Goal: Transaction & Acquisition: Purchase product/service

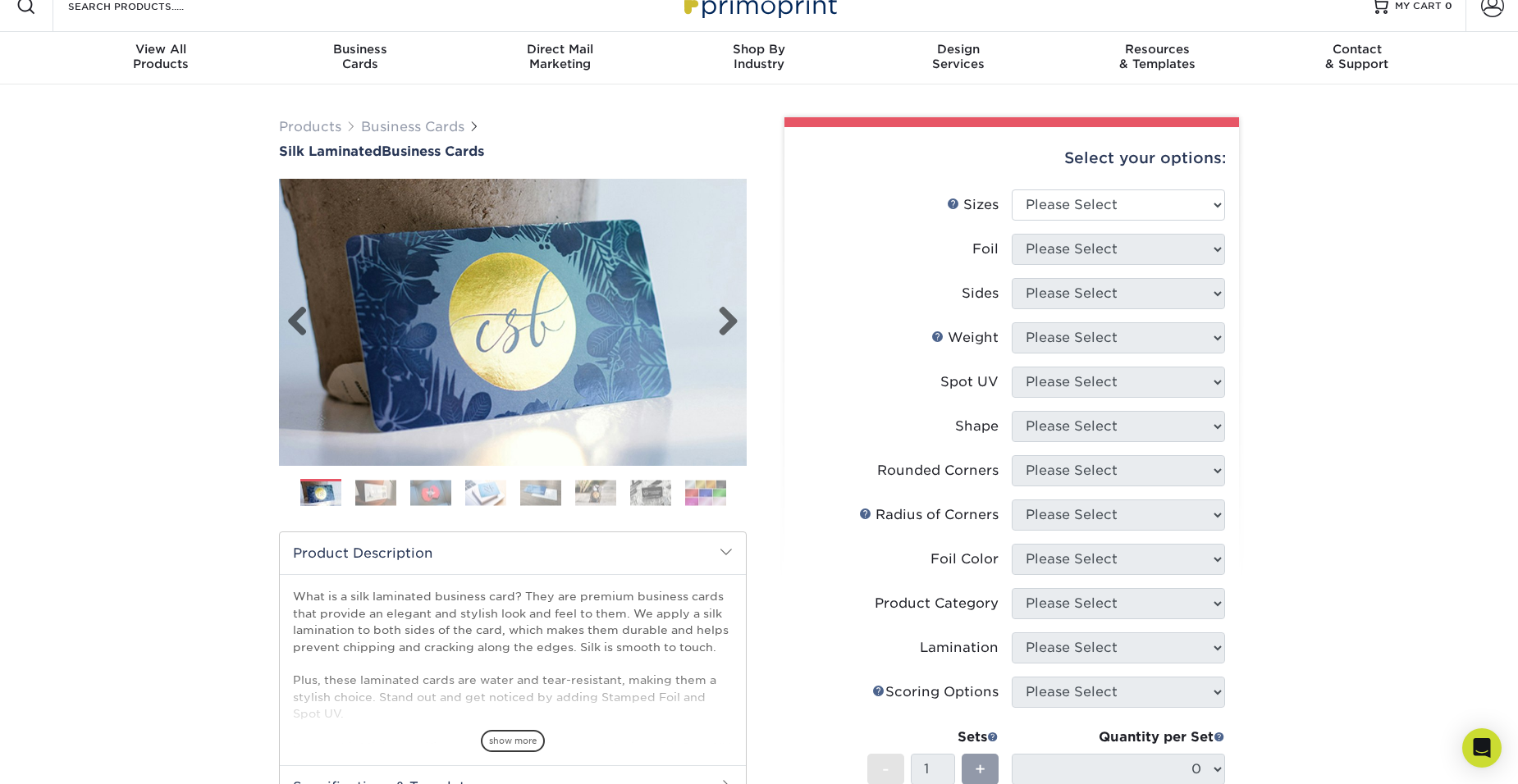
scroll to position [18, 0]
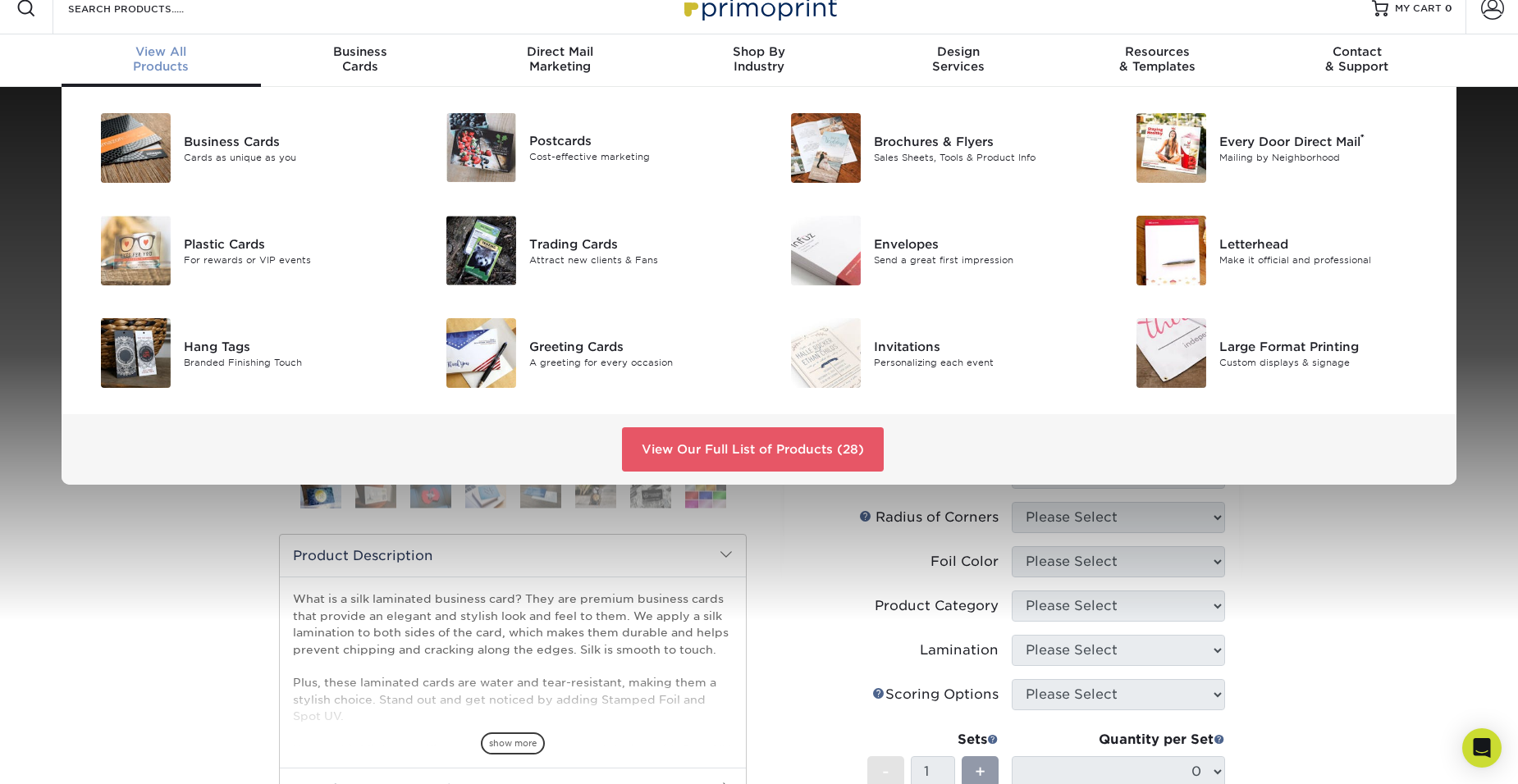
click at [168, 63] on div "View All Products" at bounding box center [161, 59] width 199 height 29
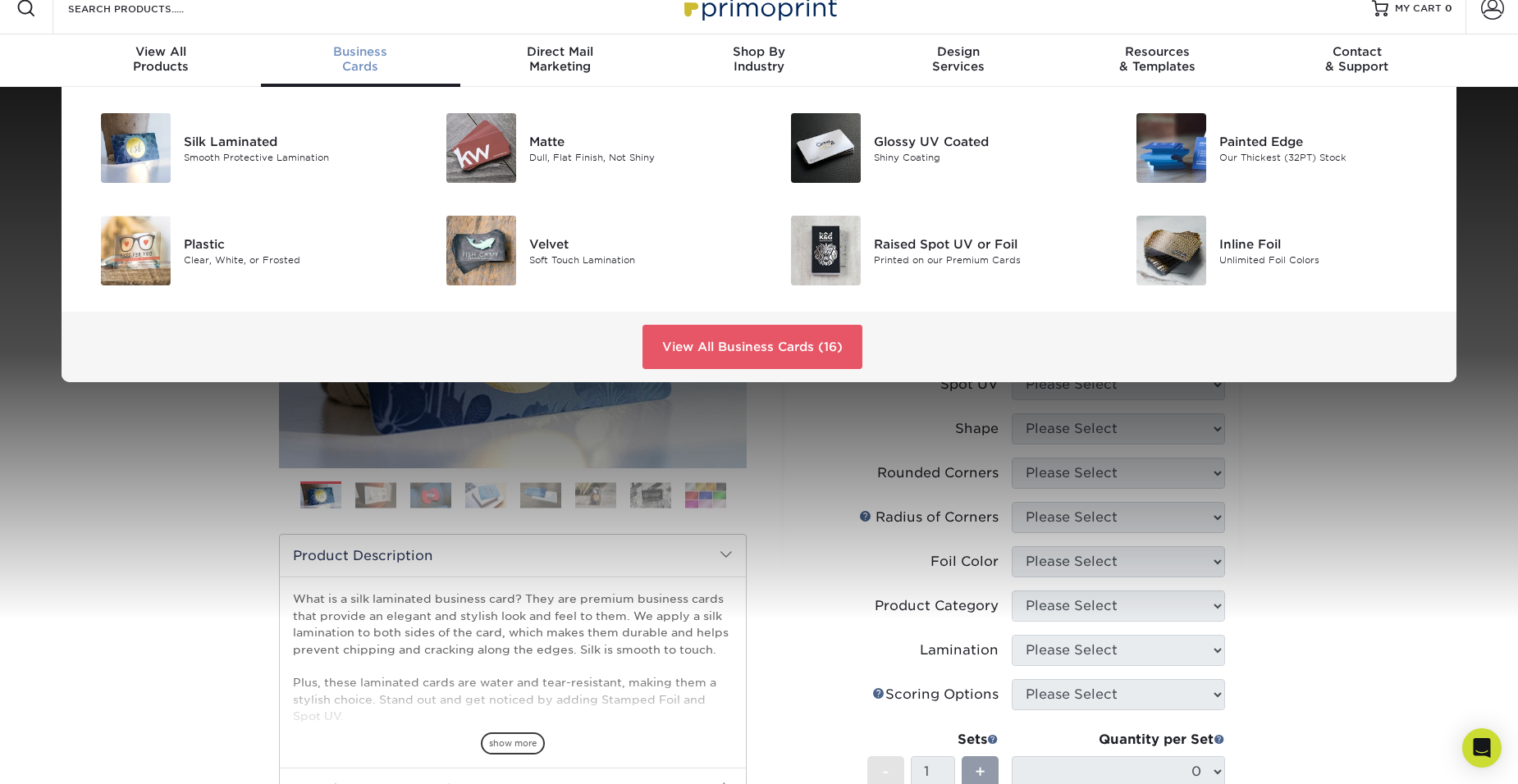
click at [378, 62] on div "Business Cards" at bounding box center [360, 59] width 199 height 29
click at [776, 346] on link "View All Business Cards (16)" at bounding box center [752, 347] width 220 height 45
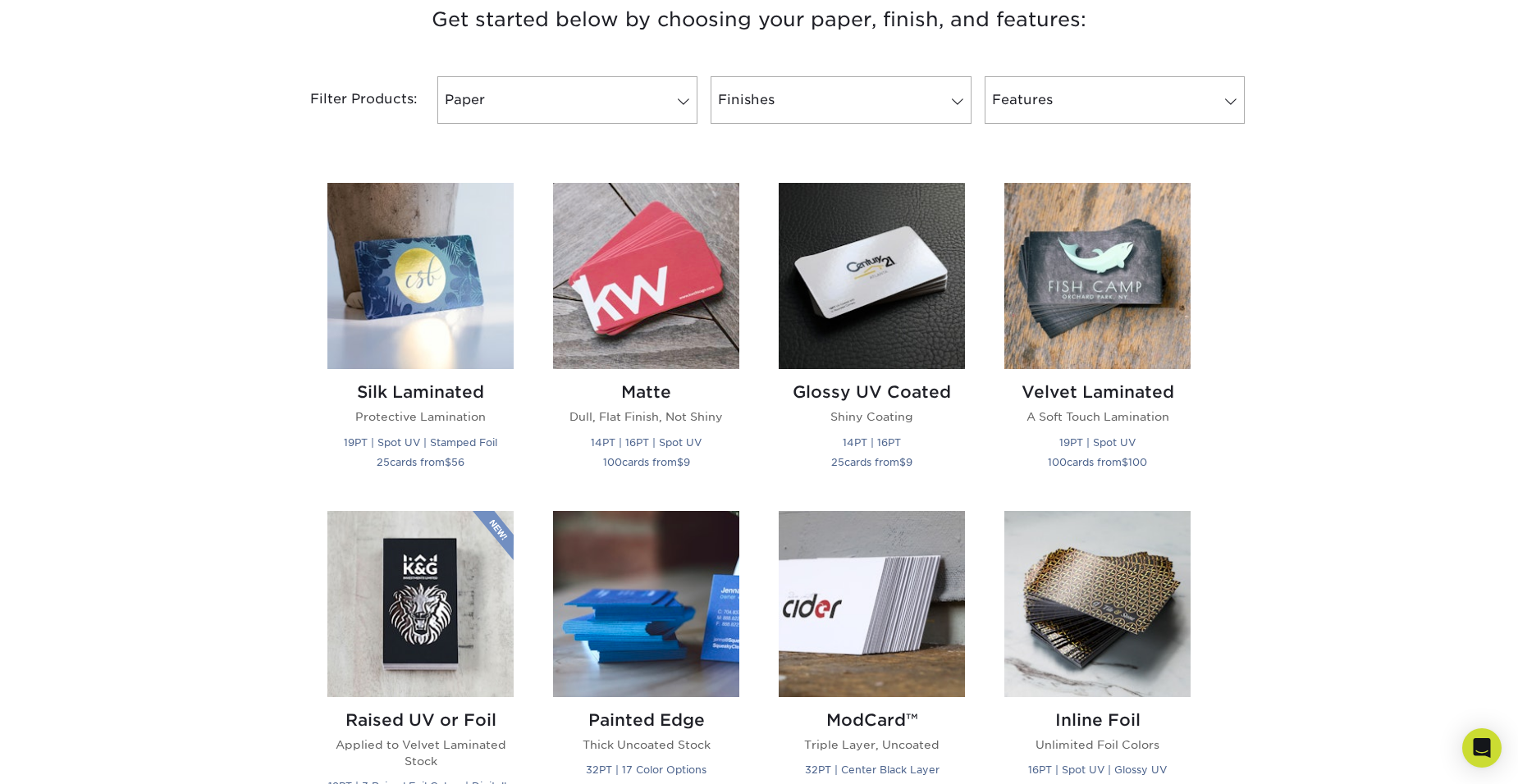
scroll to position [656, 0]
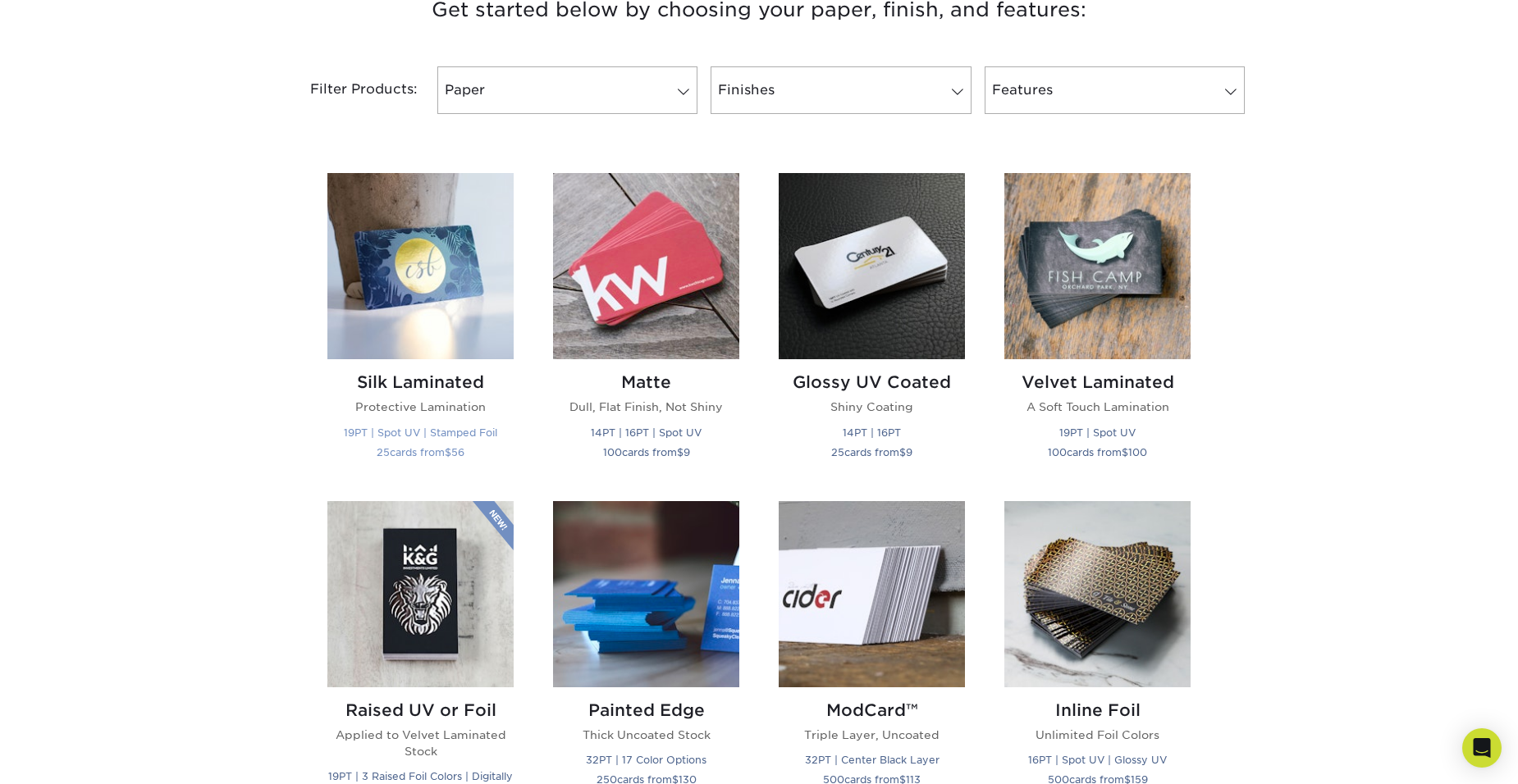
click at [400, 276] on img at bounding box center [420, 266] width 187 height 186
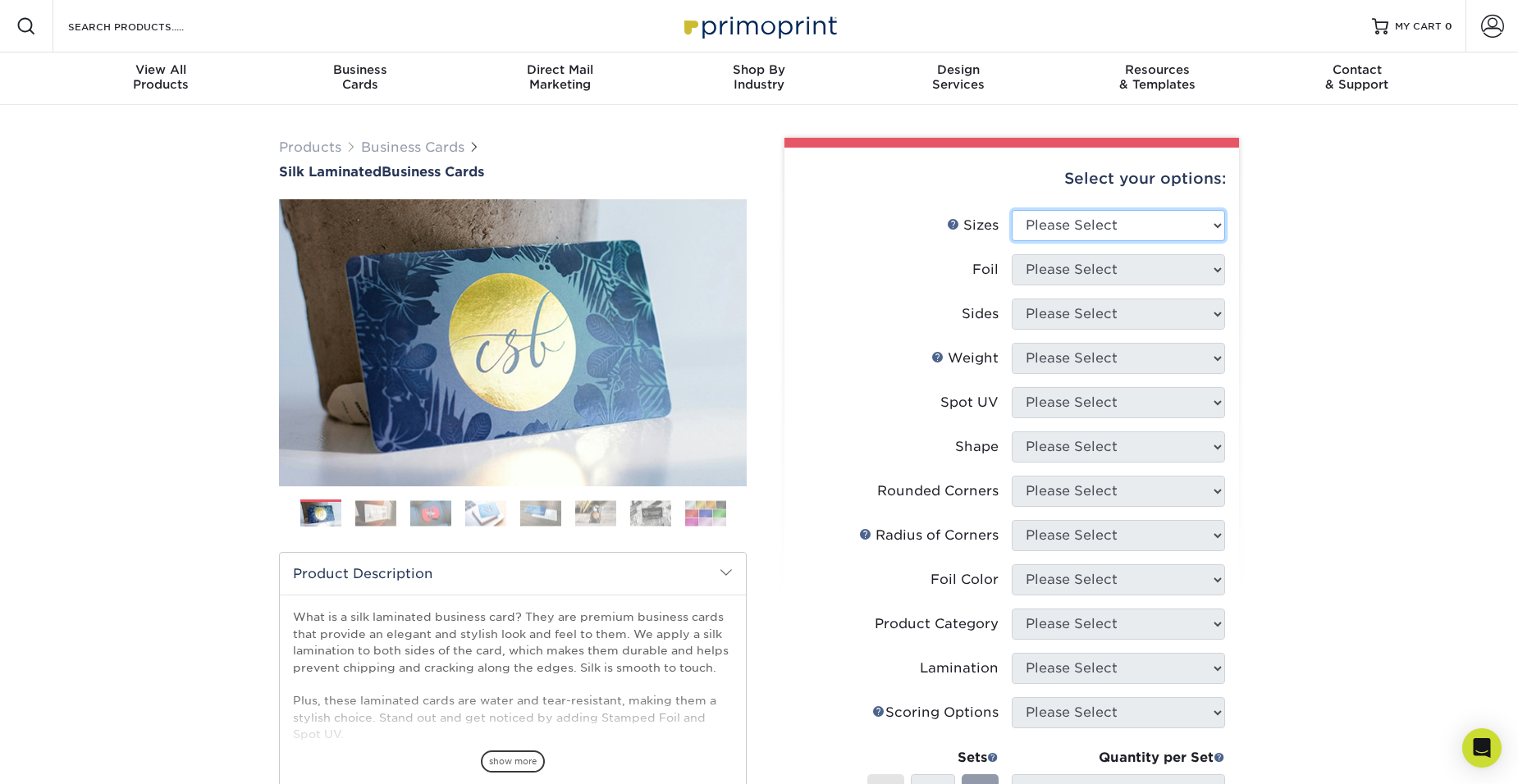
click at [1217, 229] on select "Please Select 1.5" x 3.5" - Mini 1.75" x 3.5" - Mini 2" x 2" - Square 2" x 3" -…" at bounding box center [1118, 225] width 213 height 31
click at [1219, 221] on select "Please Select 1.5" x 3.5" - Mini 1.75" x 3.5" - Mini 2" x 2" - Square 2" x 3" -…" at bounding box center [1118, 225] width 213 height 31
select select "2.00x3.50"
click at [1012, 210] on select "Please Select 1.5" x 3.5" - Mini 1.75" x 3.5" - Mini 2" x 2" - Square 2" x 3" -…" at bounding box center [1118, 225] width 213 height 31
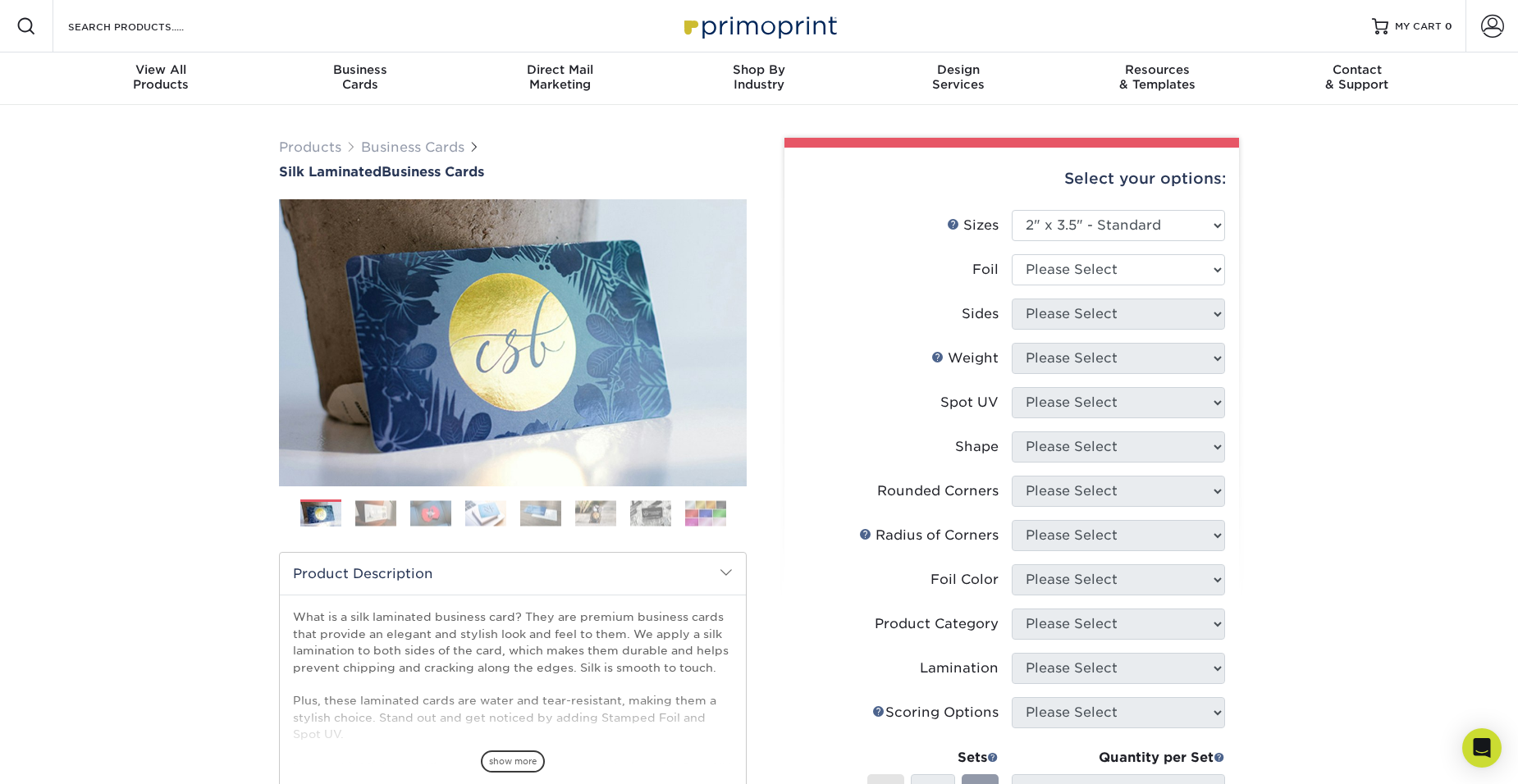
click at [1340, 392] on div "Products Business Cards Silk Laminated Business Cards Previous Next" at bounding box center [759, 623] width 1518 height 1037
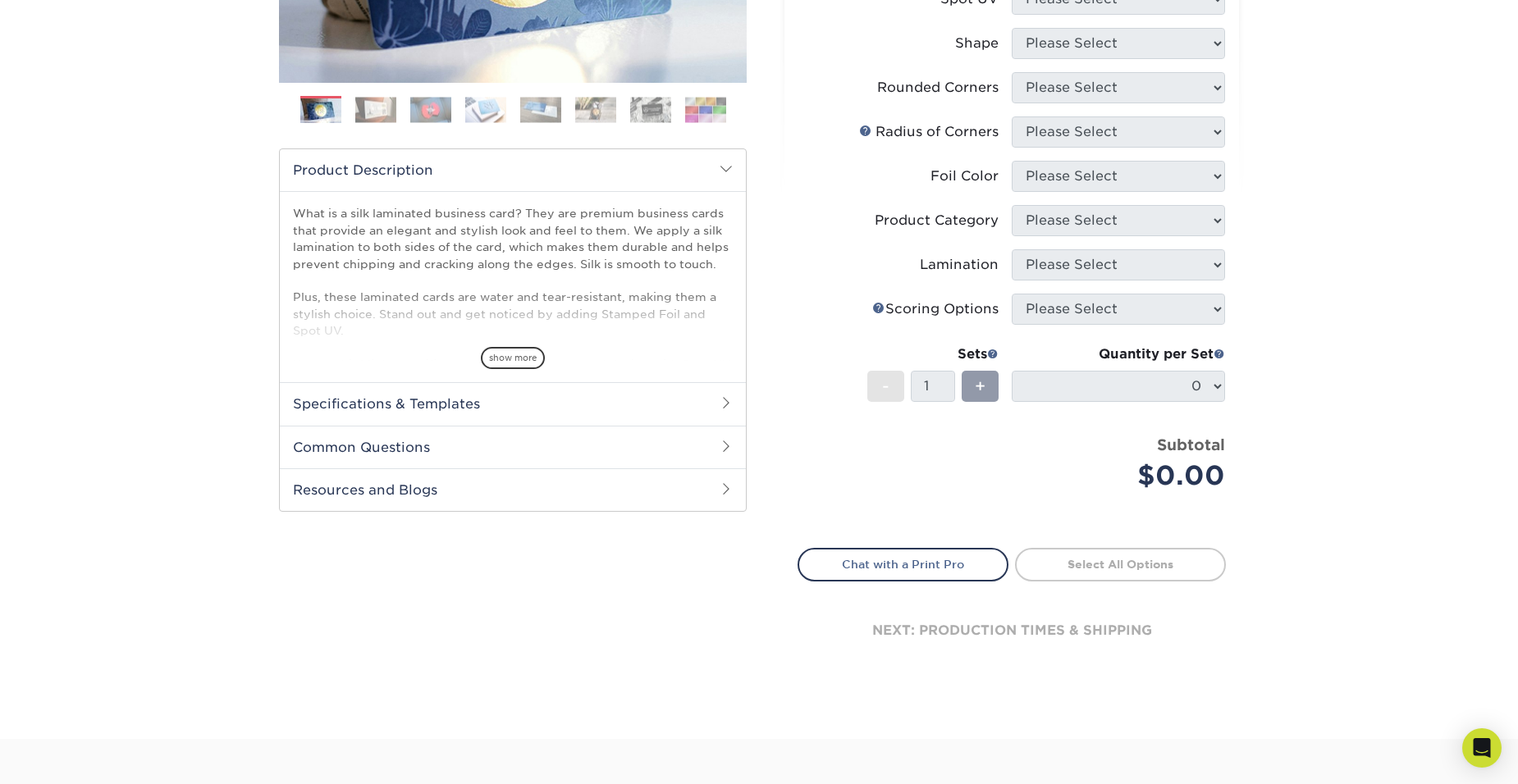
scroll to position [410, 0]
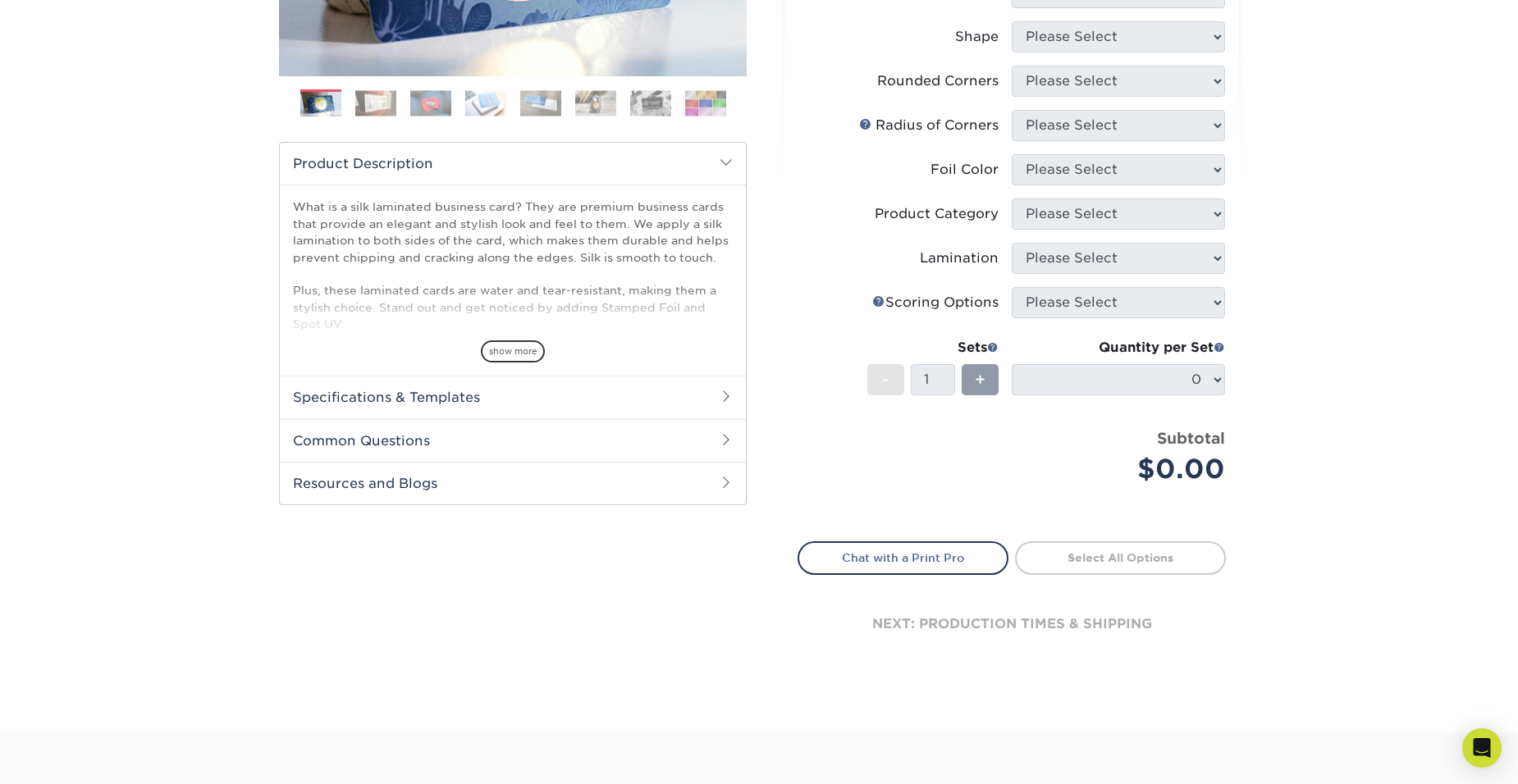
click at [725, 441] on span at bounding box center [726, 439] width 13 height 13
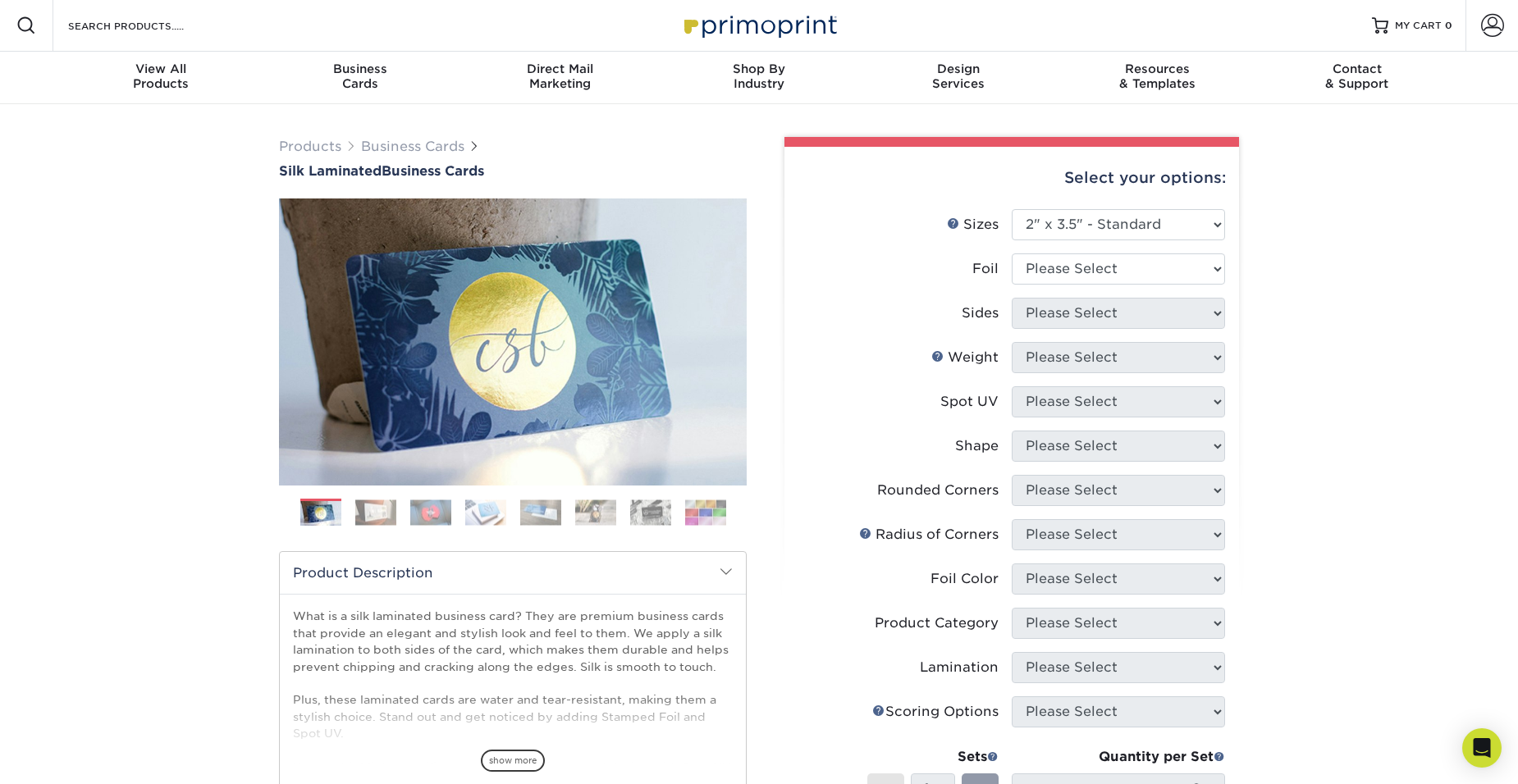
scroll to position [0, 0]
click at [735, 336] on link "Next" at bounding box center [722, 342] width 33 height 33
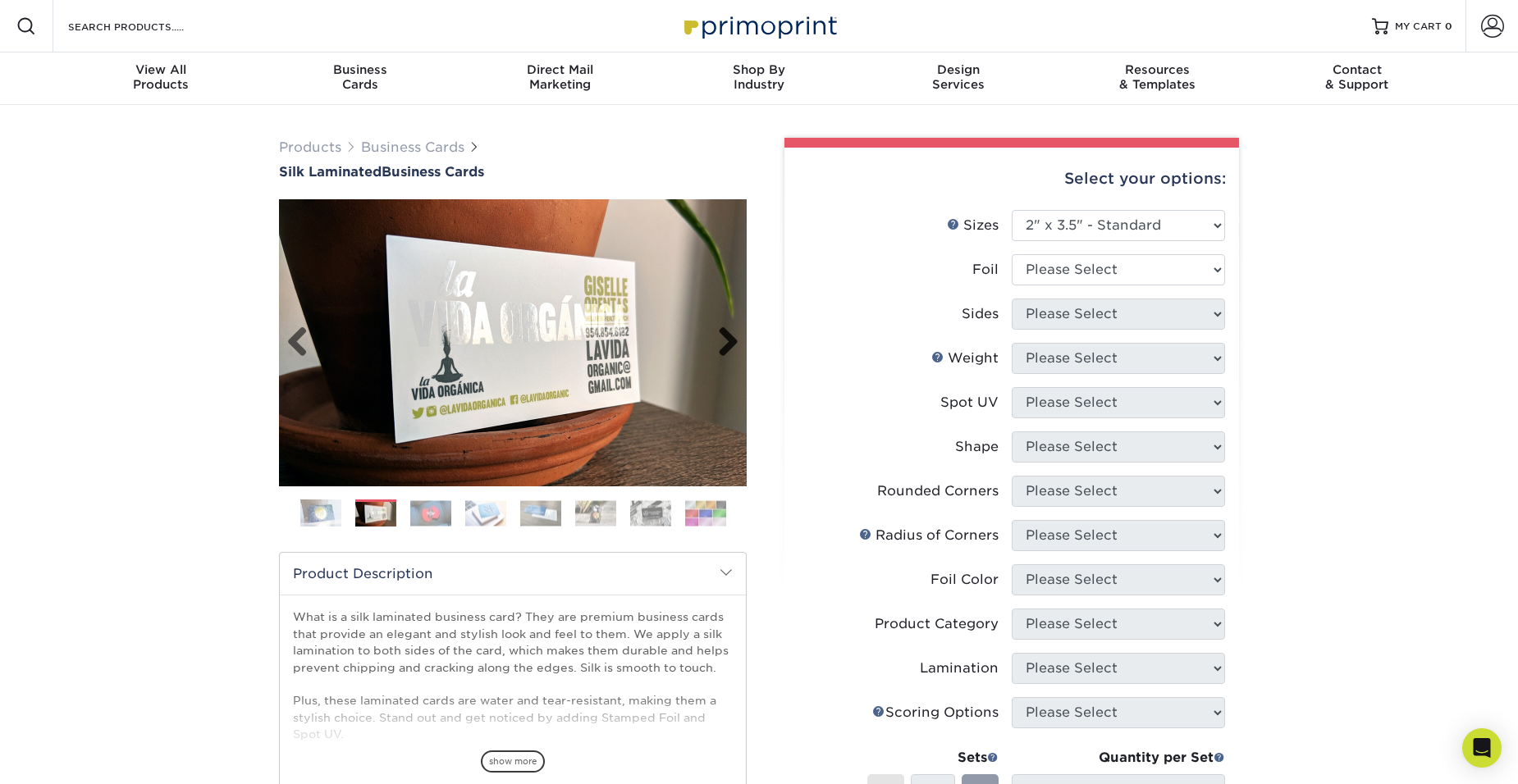
click at [735, 336] on link "Next" at bounding box center [722, 342] width 33 height 33
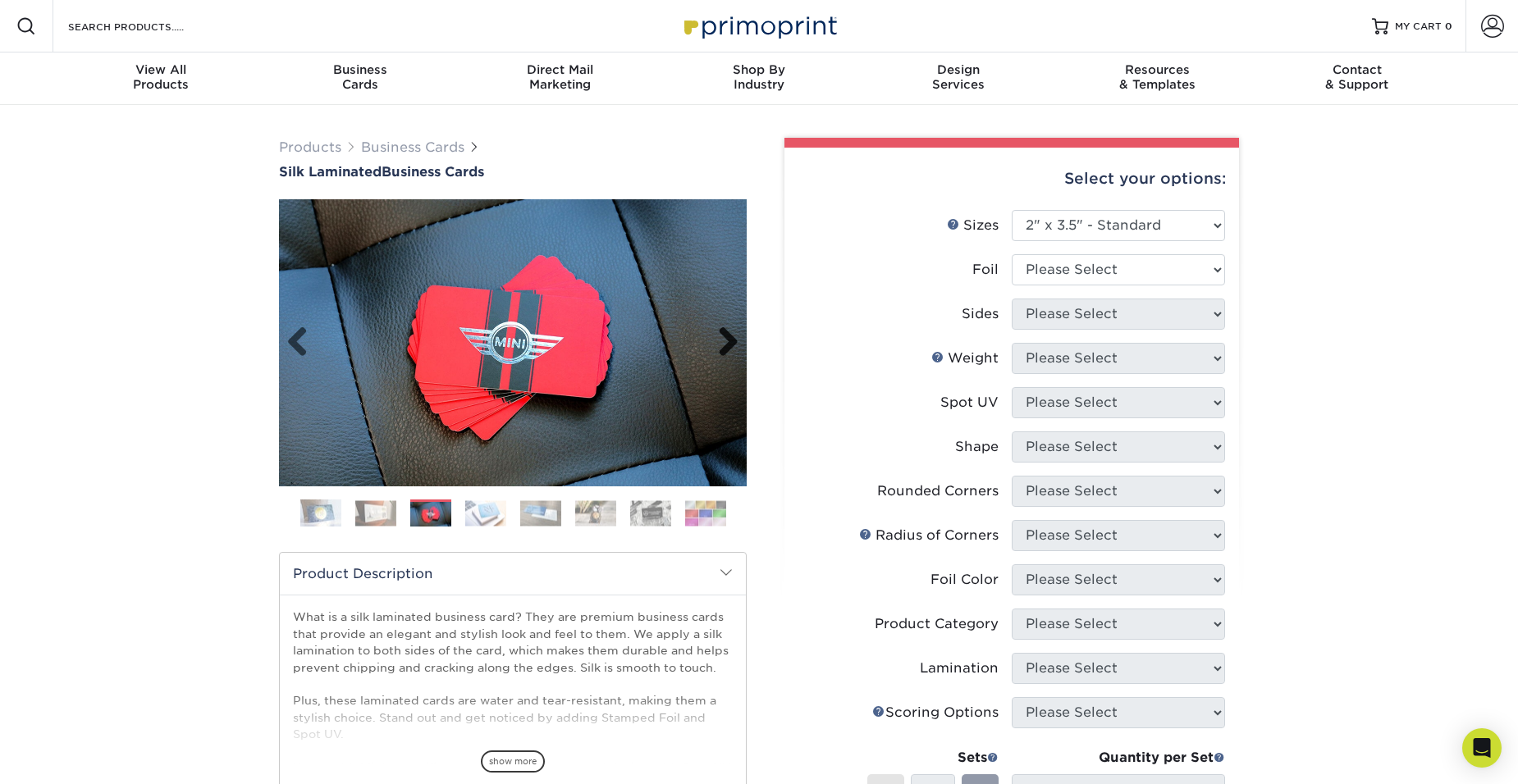
click at [735, 336] on link "Next" at bounding box center [722, 342] width 33 height 33
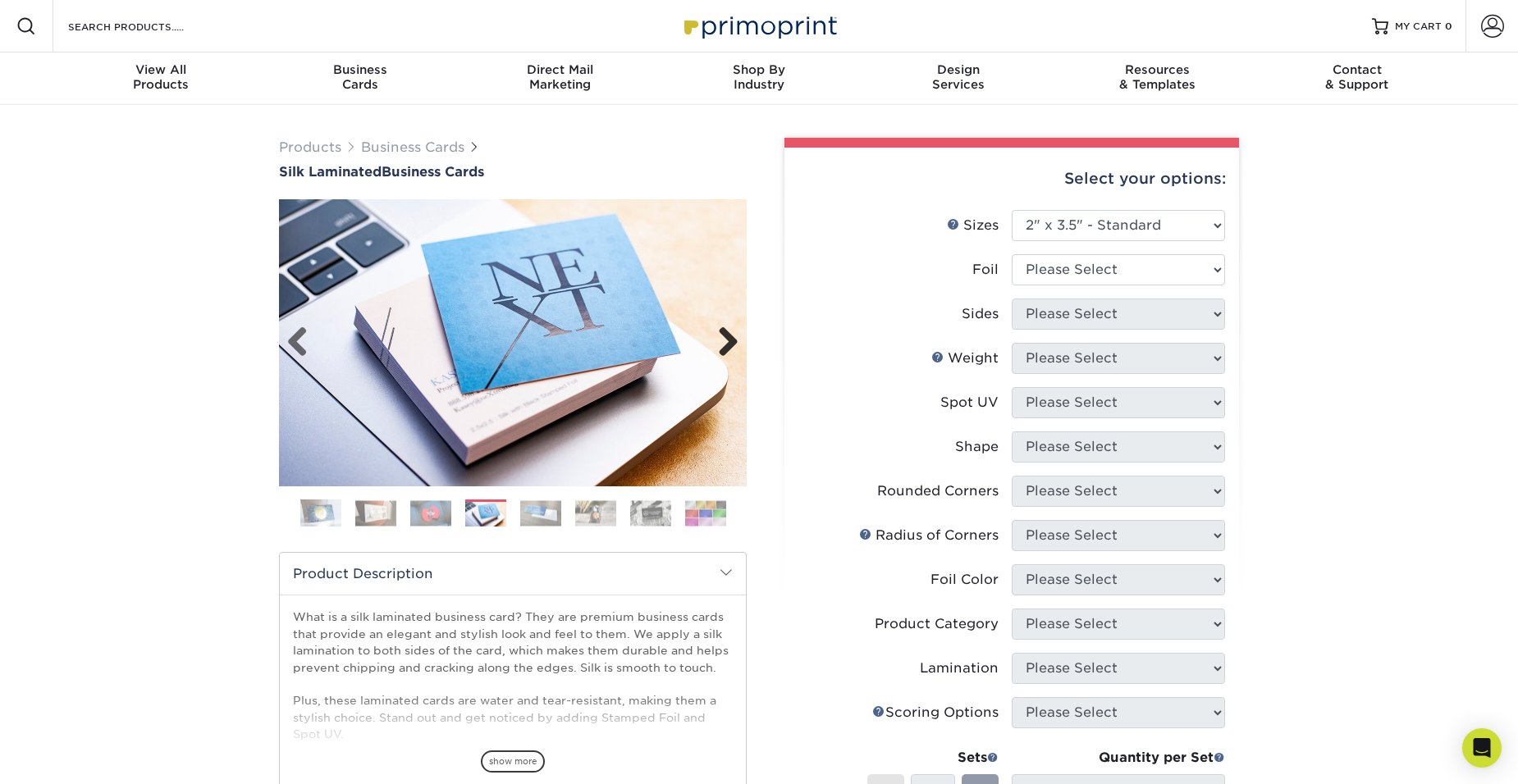
click at [735, 336] on link "Next" at bounding box center [722, 342] width 33 height 33
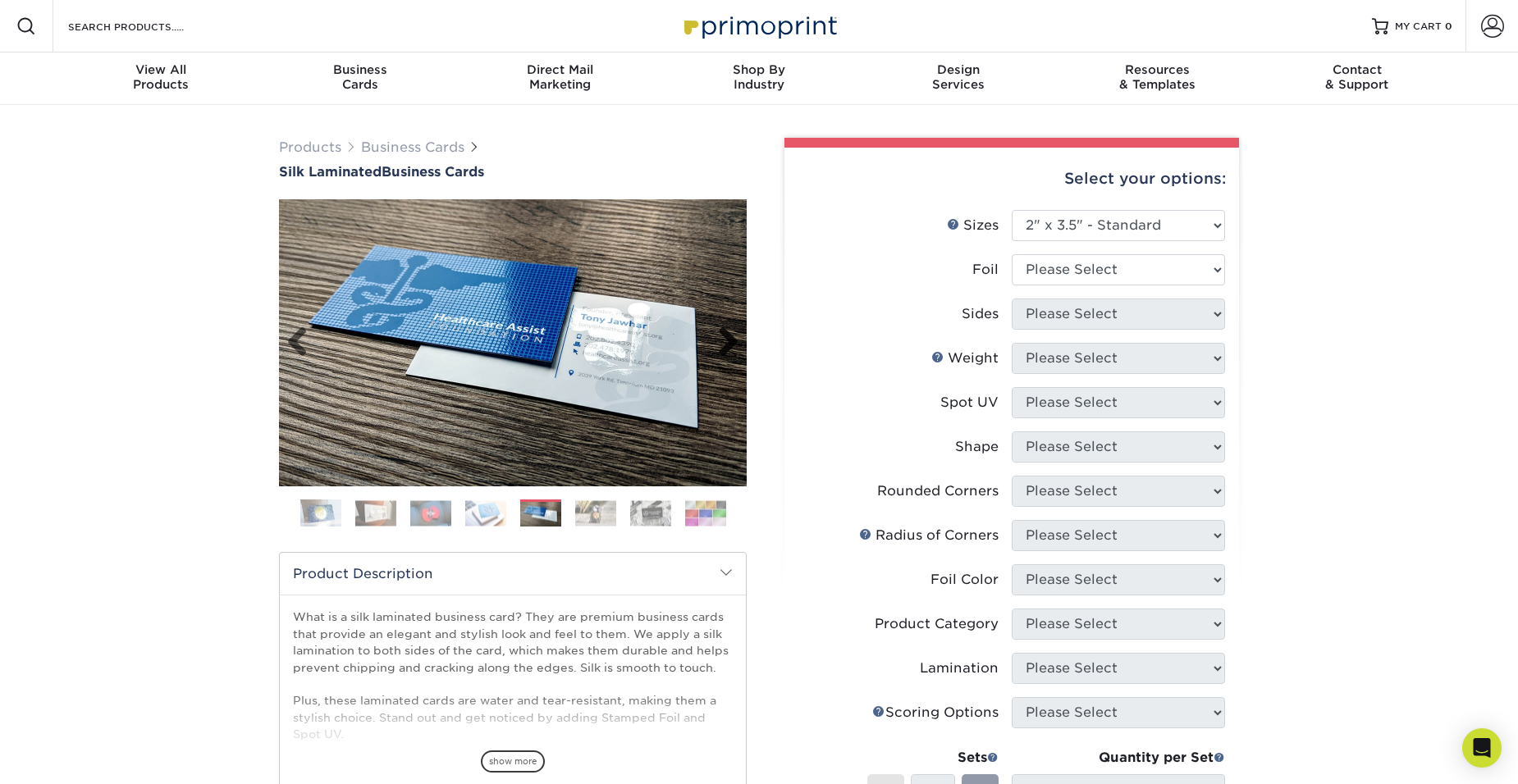
click at [735, 336] on link "Next" at bounding box center [722, 342] width 33 height 33
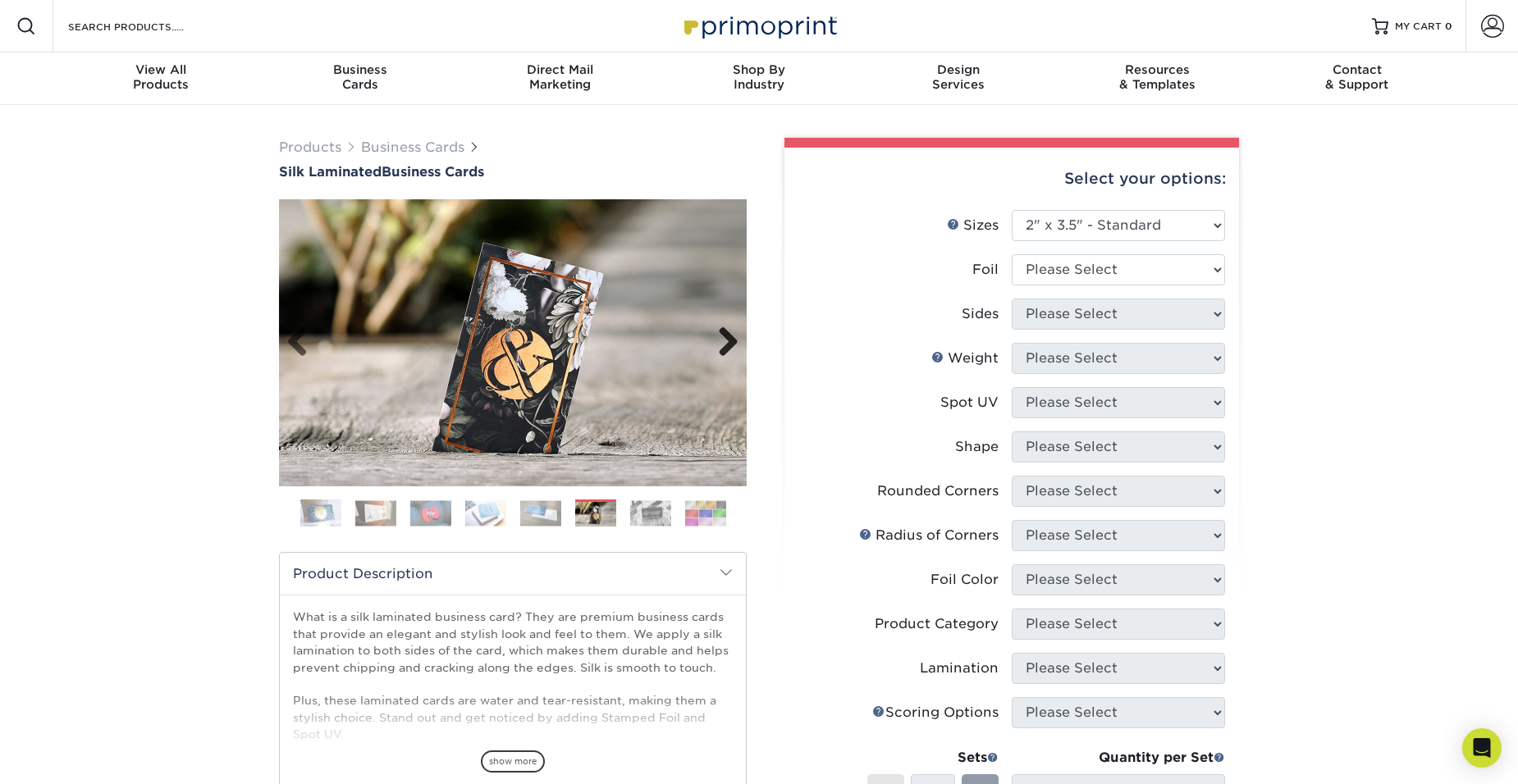
click at [735, 336] on link "Next" at bounding box center [722, 342] width 33 height 33
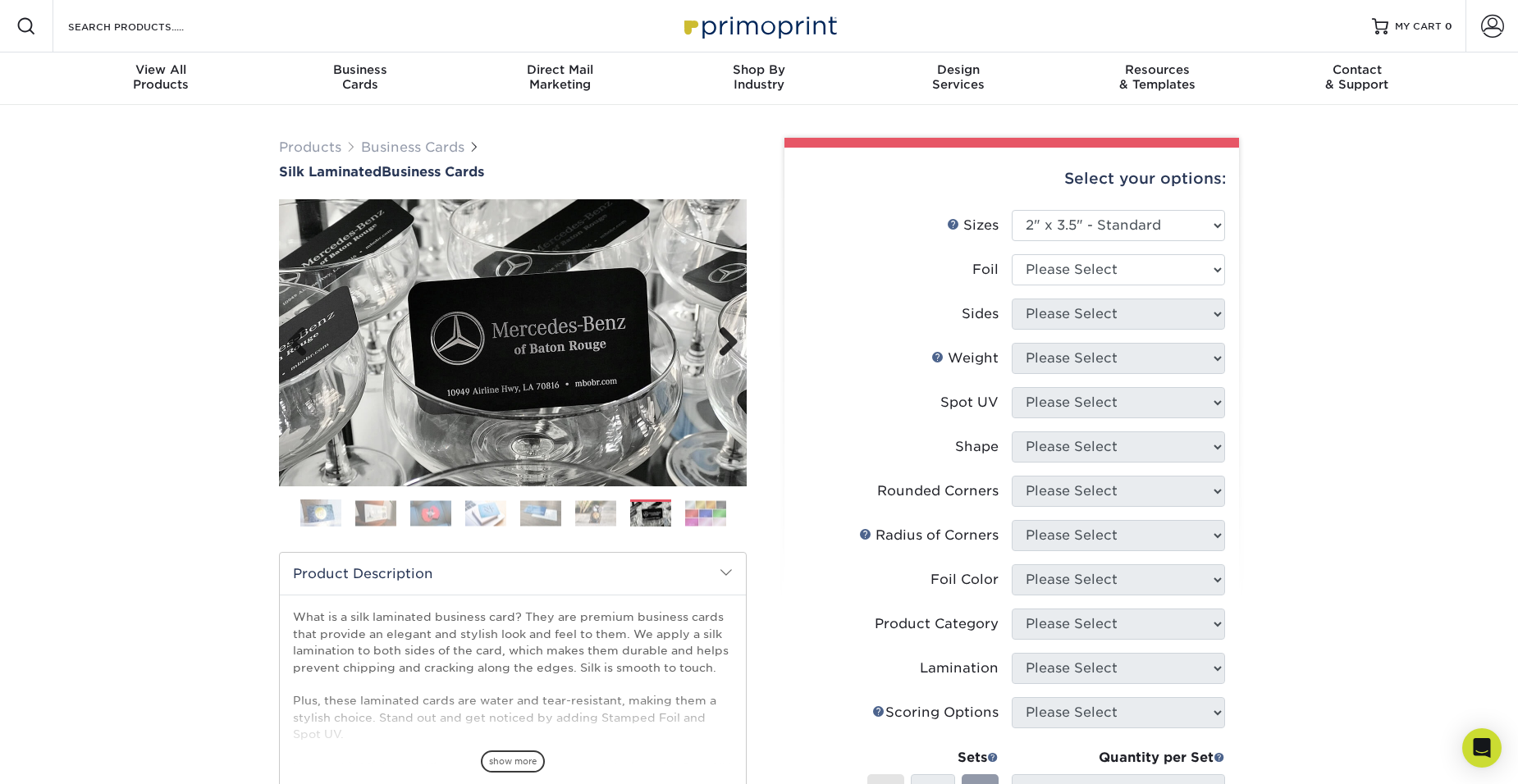
click at [735, 336] on link "Next" at bounding box center [722, 342] width 33 height 33
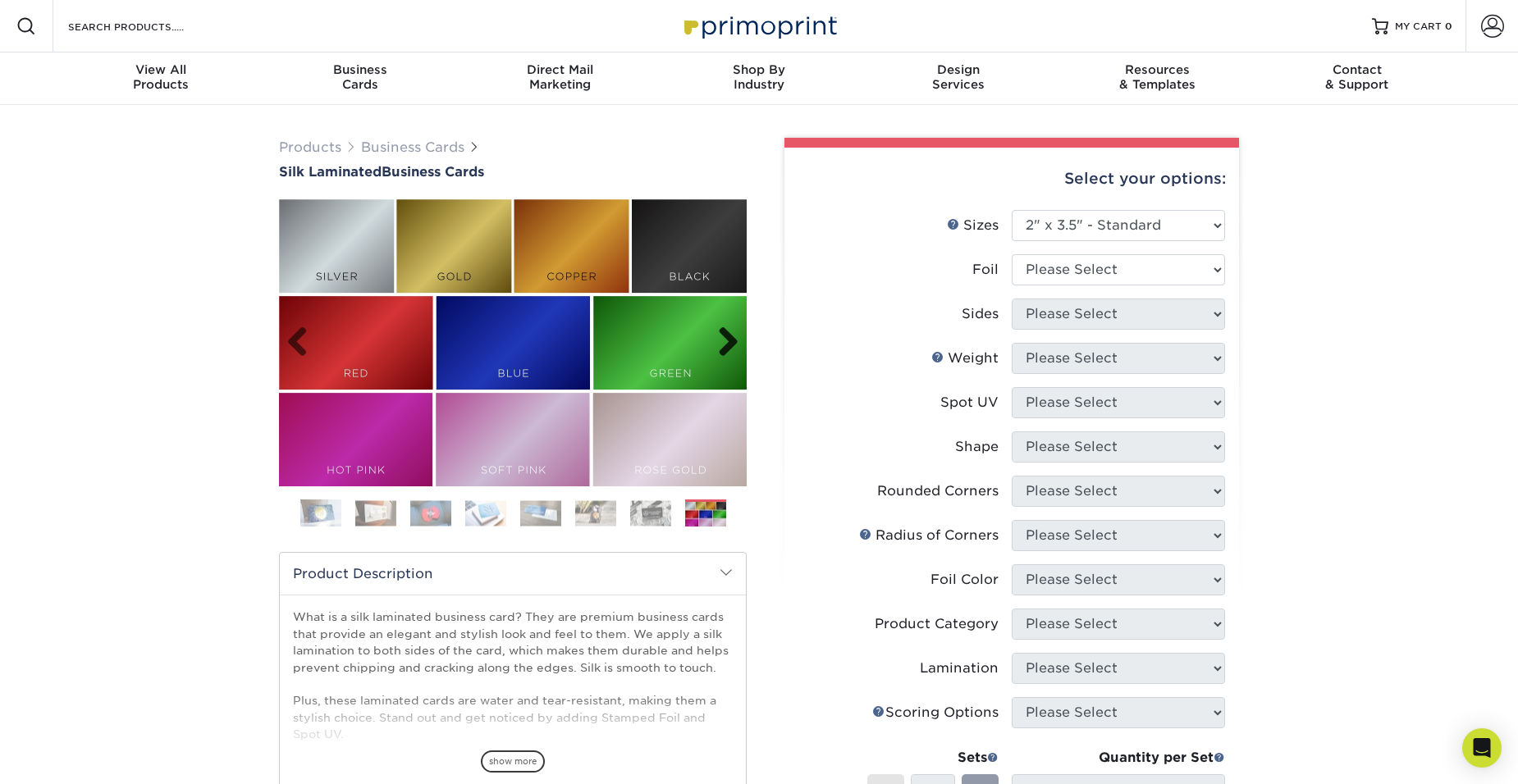
click at [735, 336] on link "Next" at bounding box center [722, 342] width 33 height 33
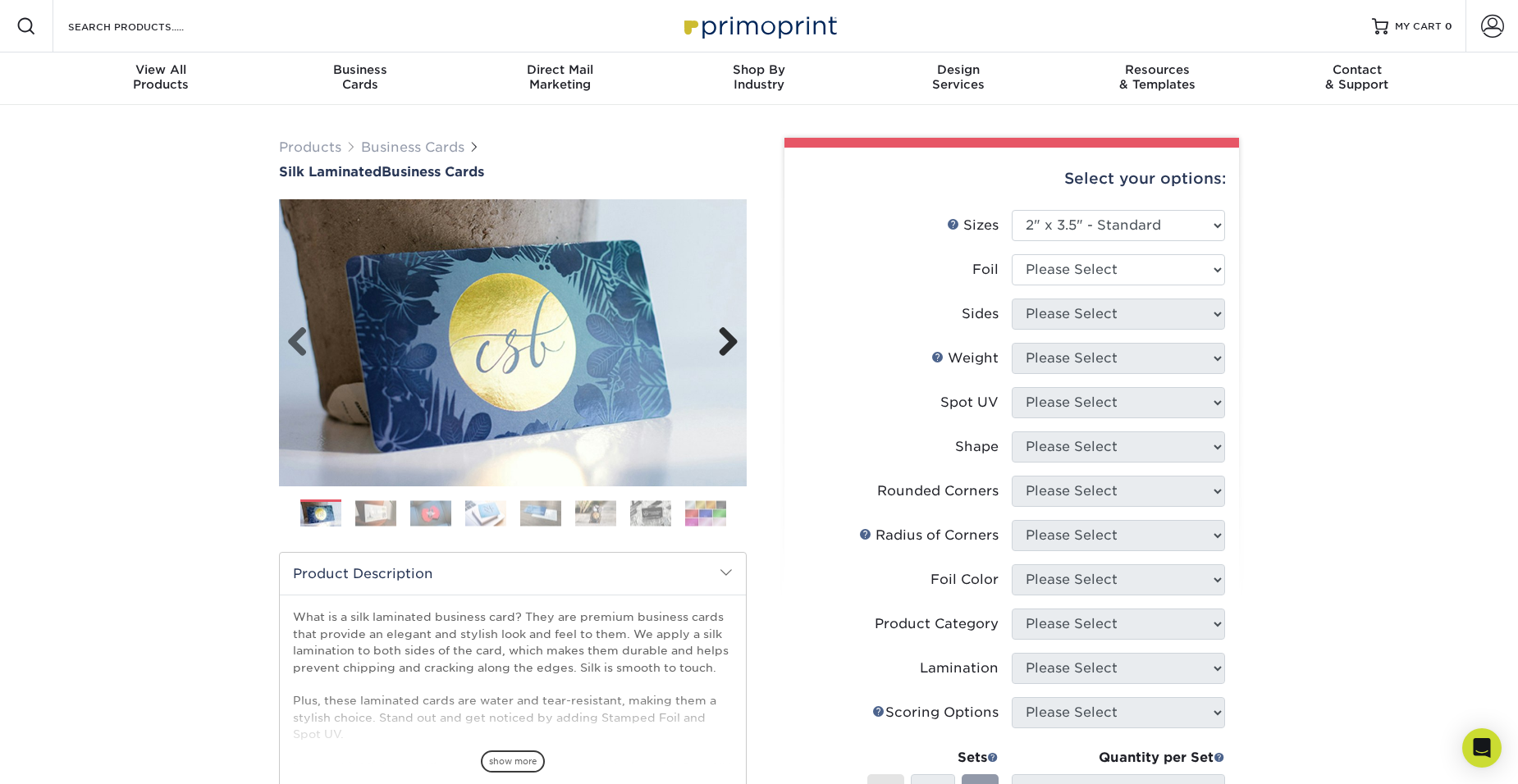
click at [735, 336] on link "Next" at bounding box center [722, 342] width 33 height 33
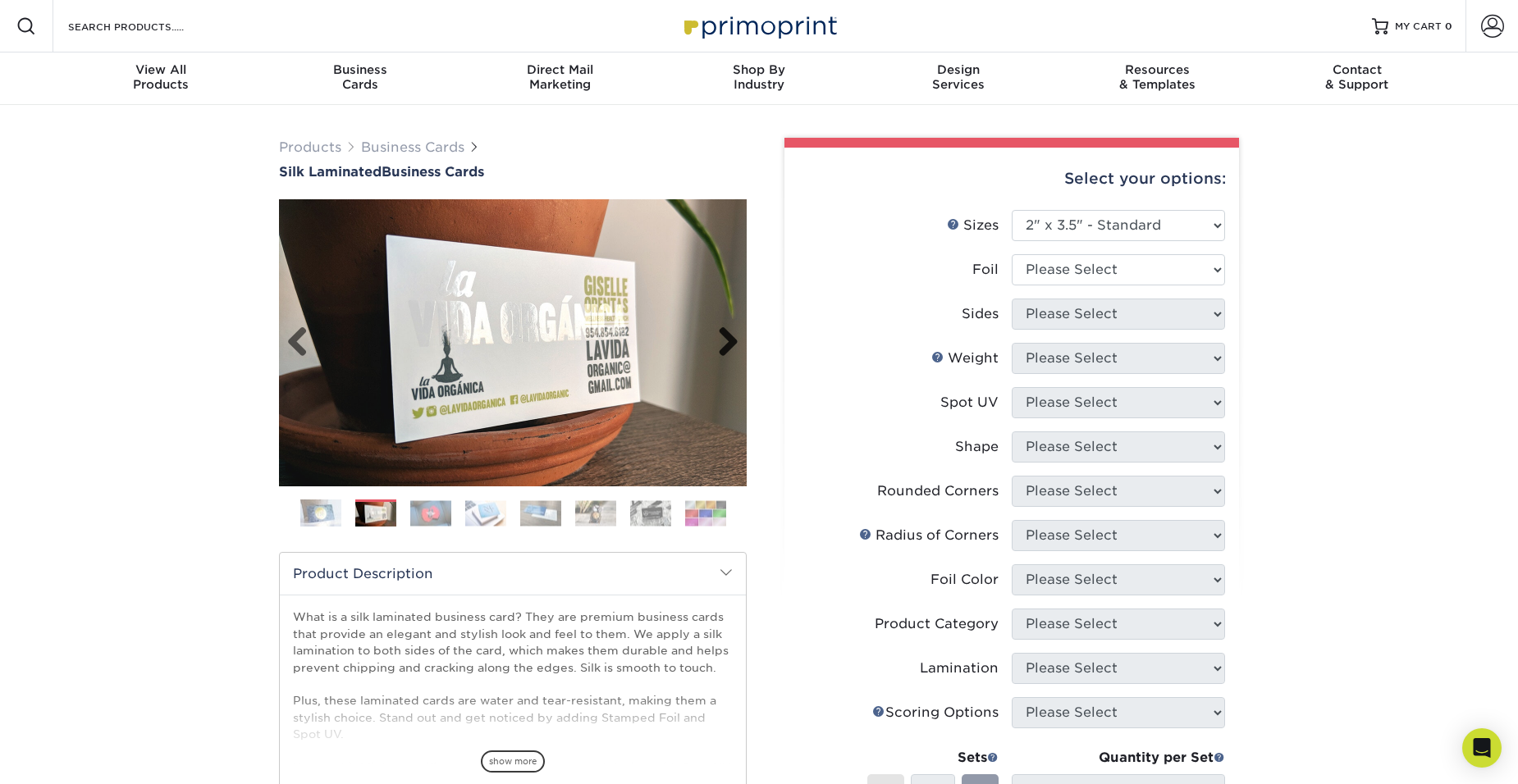
click at [735, 336] on link "Next" at bounding box center [722, 342] width 33 height 33
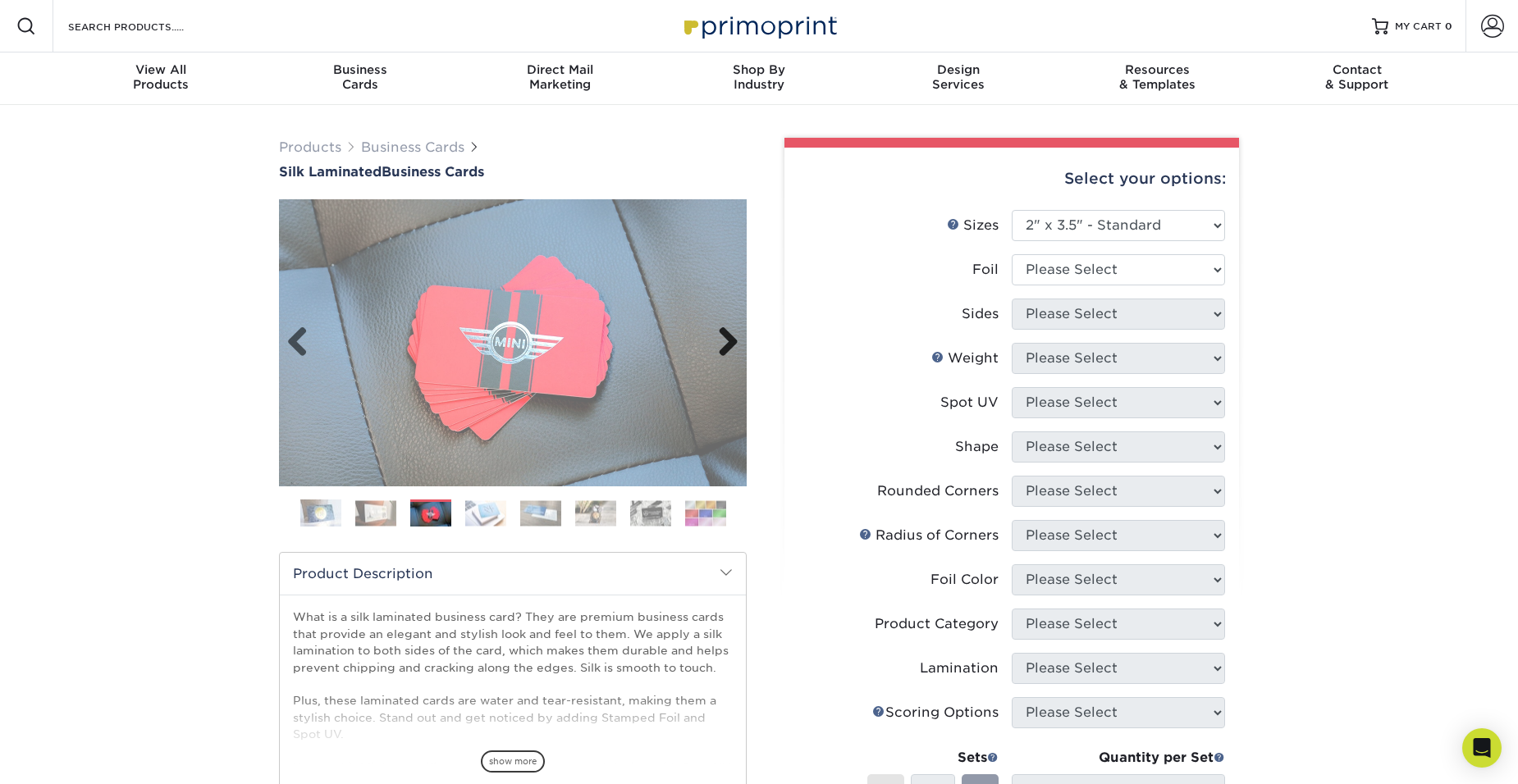
click at [735, 336] on link "Next" at bounding box center [722, 342] width 33 height 33
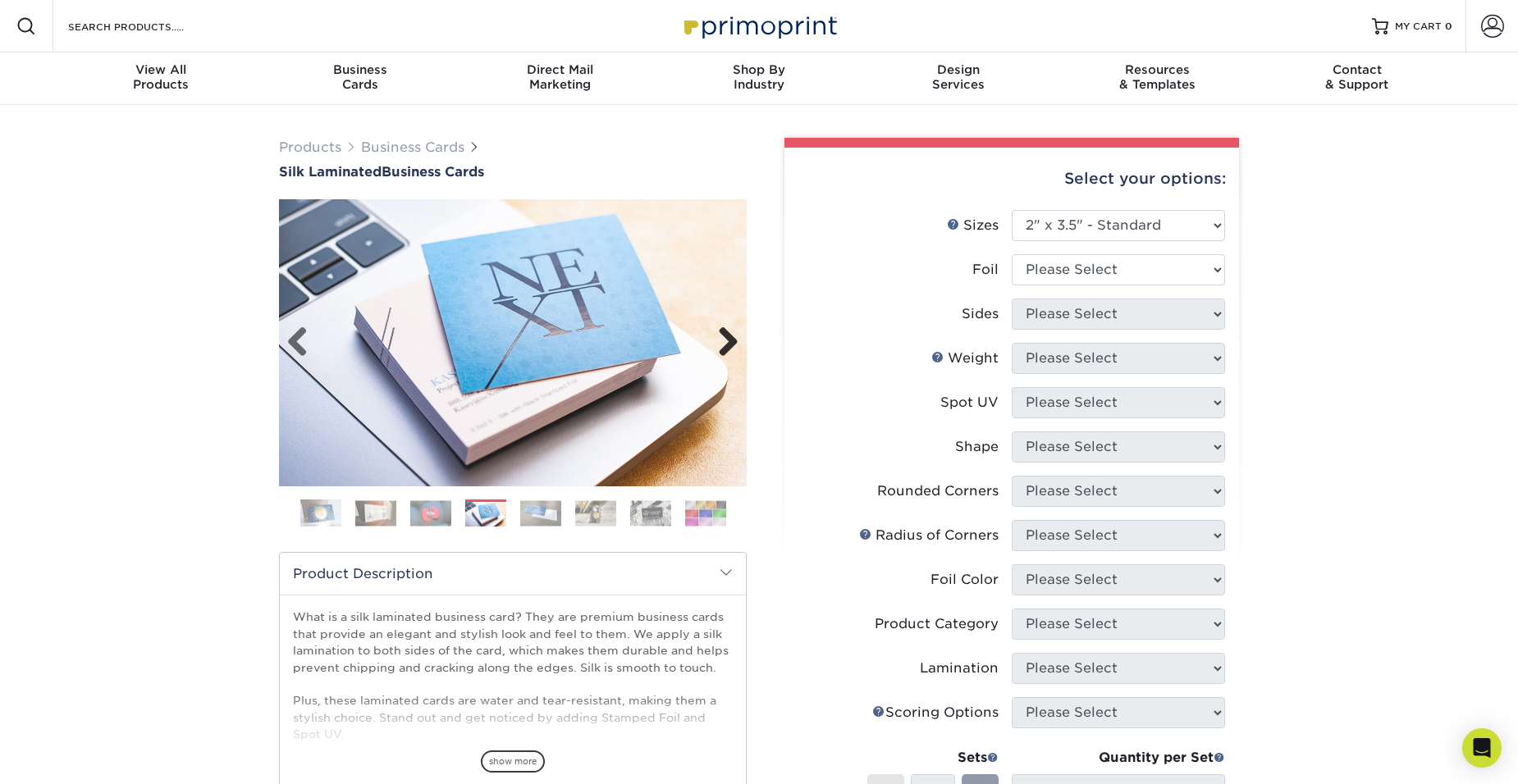
click at [735, 336] on link "Next" at bounding box center [722, 342] width 33 height 33
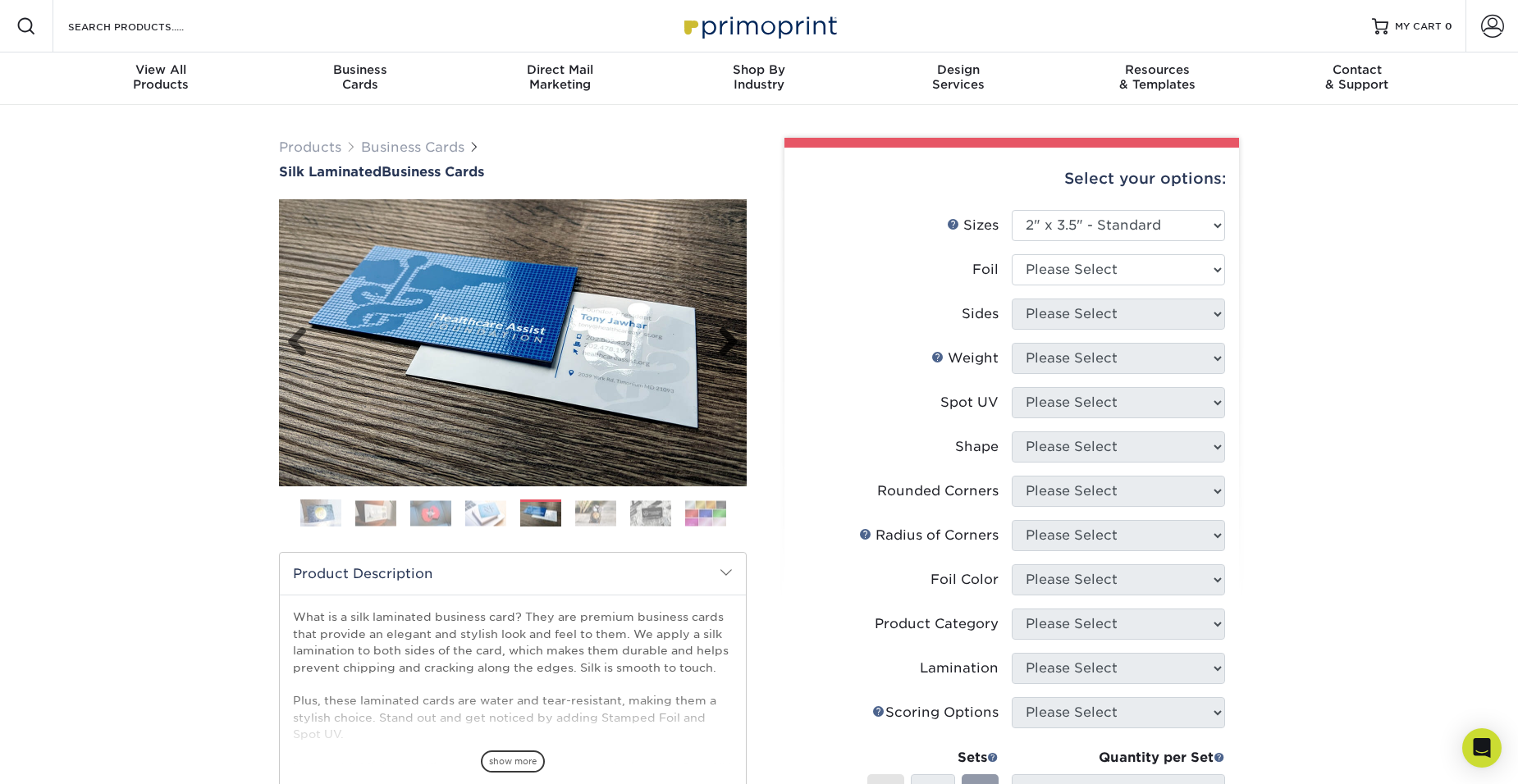
click at [735, 336] on link "Next" at bounding box center [722, 342] width 33 height 33
